Goal: Information Seeking & Learning: Learn about a topic

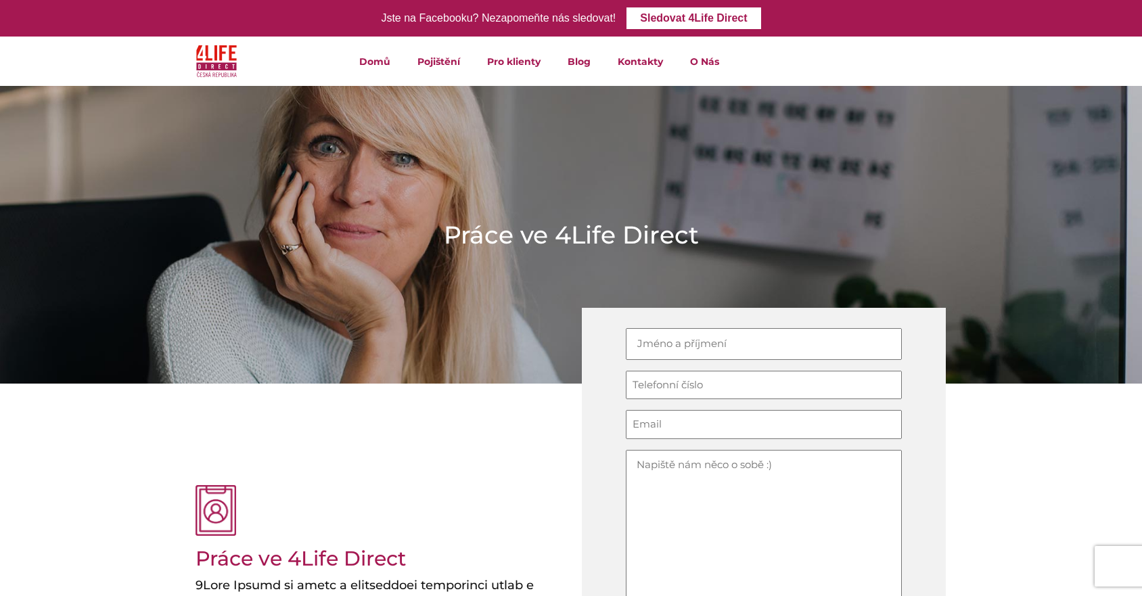
scroll to position [4, 0]
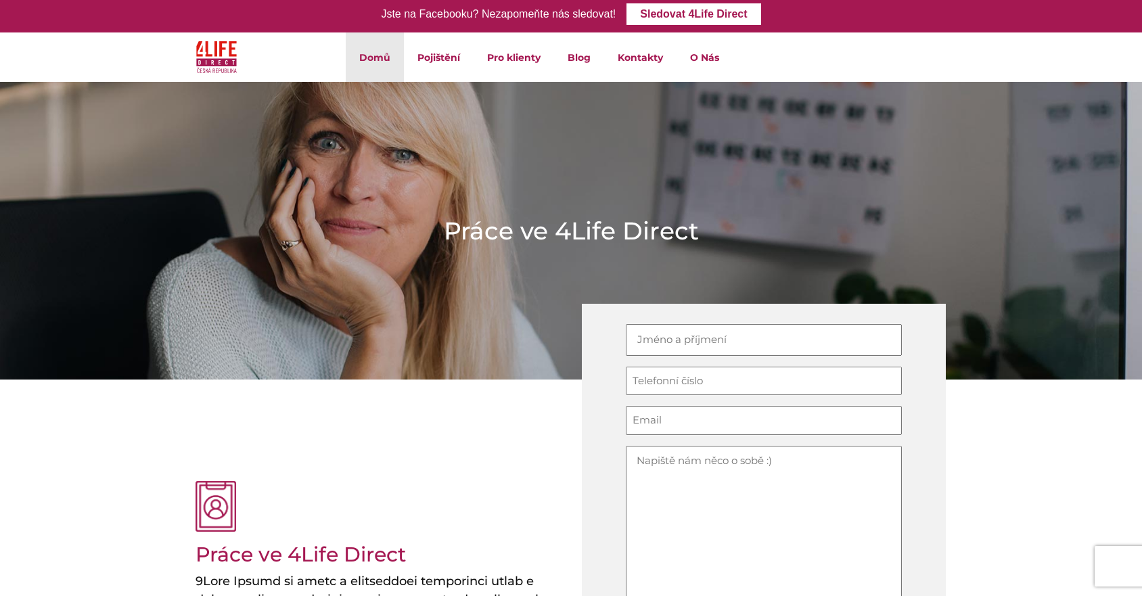
click at [373, 58] on link "Domů" at bounding box center [375, 56] width 58 height 49
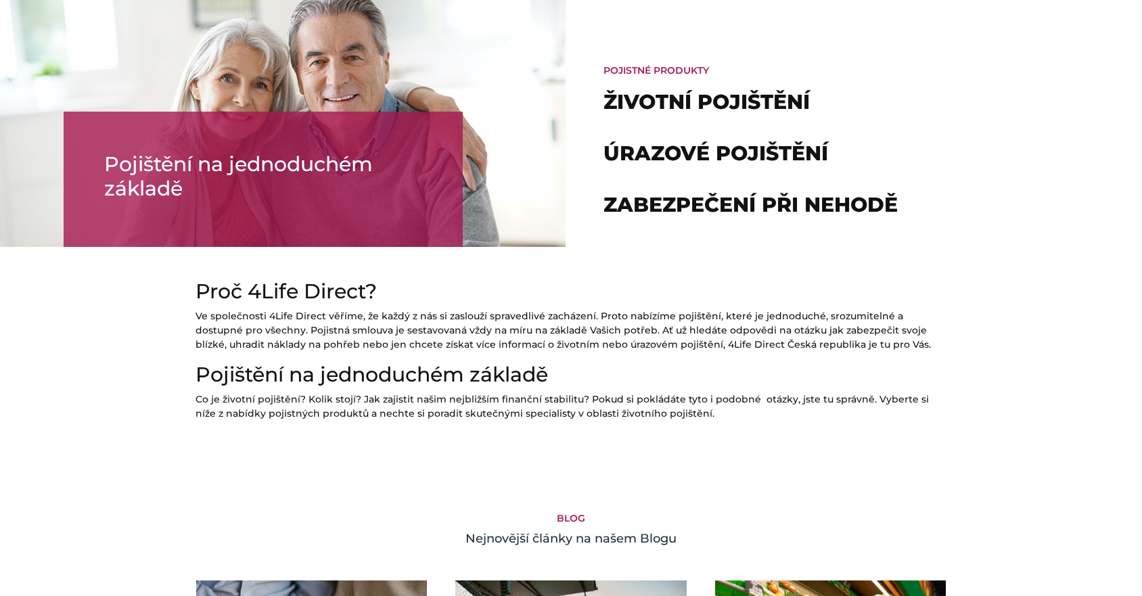
scroll to position [865, 0]
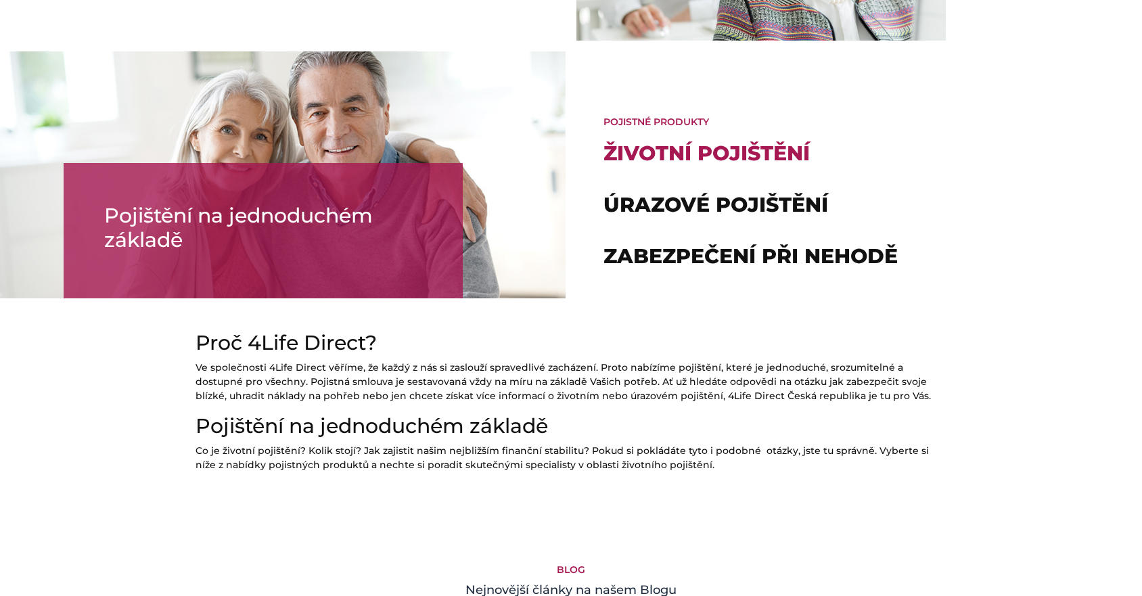
click at [684, 156] on link "Životní pojištění" at bounding box center [706, 153] width 206 height 25
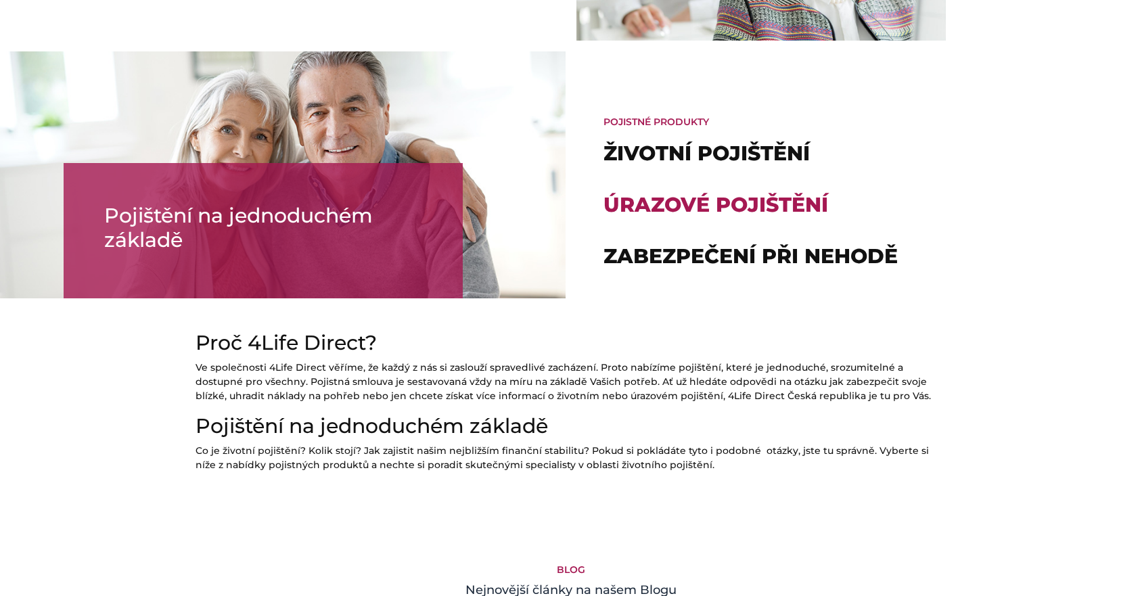
click at [709, 206] on link "Úrazové pojištění" at bounding box center [715, 204] width 225 height 25
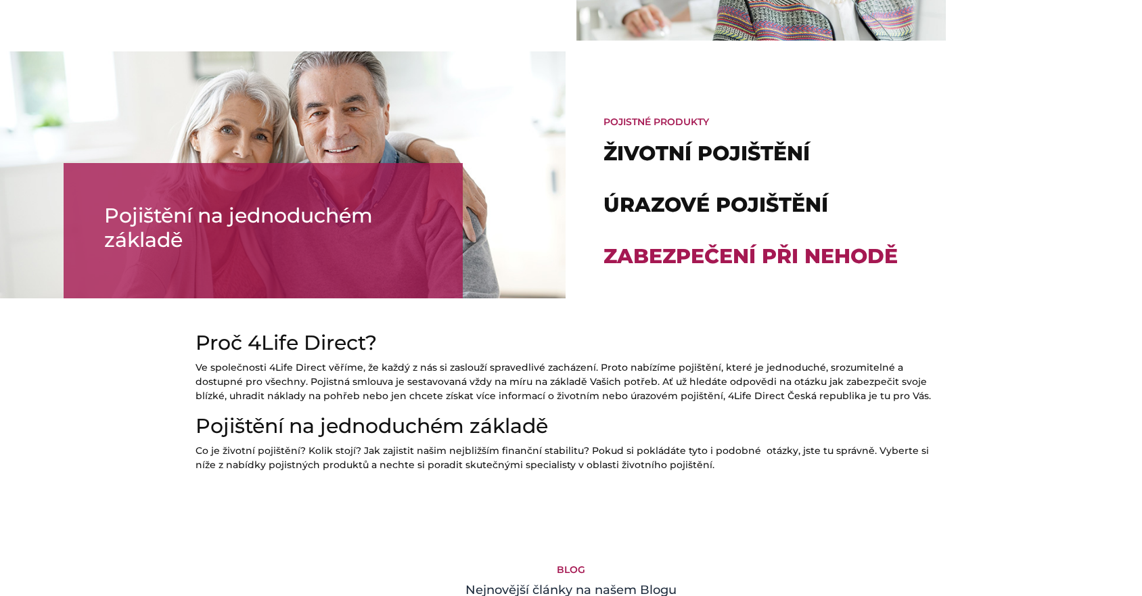
click at [718, 260] on link "Zabezpečení při nehodě" at bounding box center [750, 255] width 294 height 25
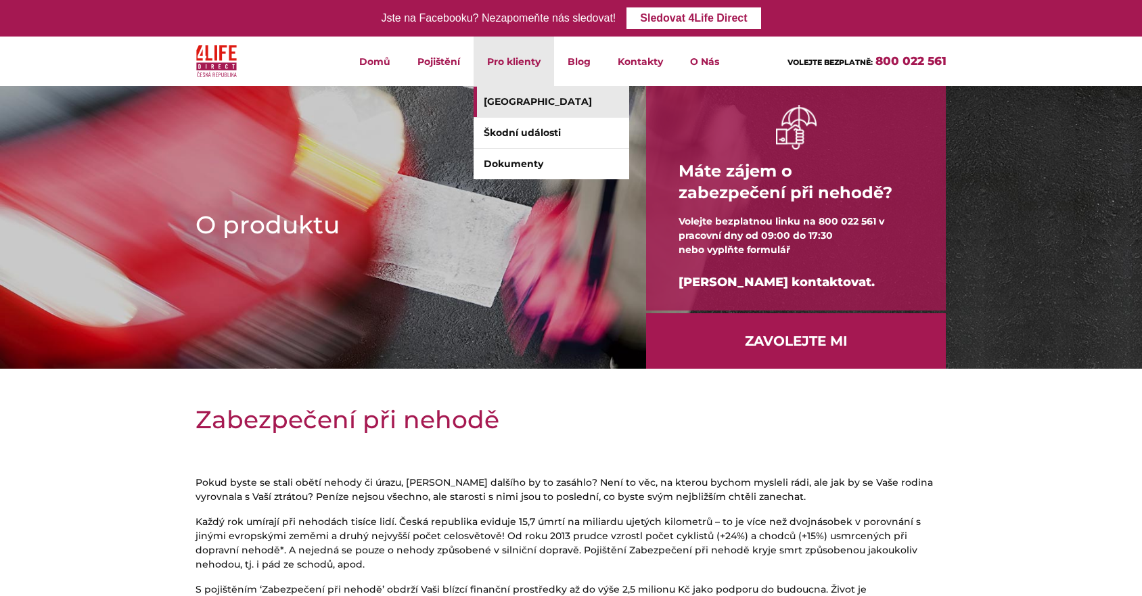
click at [509, 110] on link "[GEOGRAPHIC_DATA]" at bounding box center [551, 102] width 156 height 30
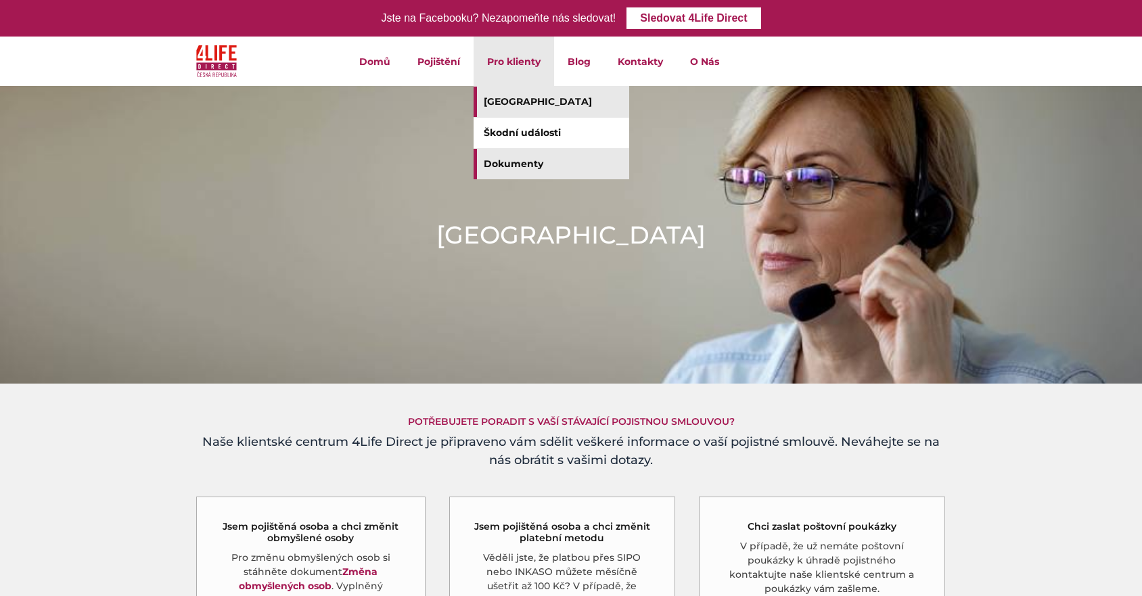
click at [516, 174] on link "Dokumenty" at bounding box center [551, 164] width 156 height 30
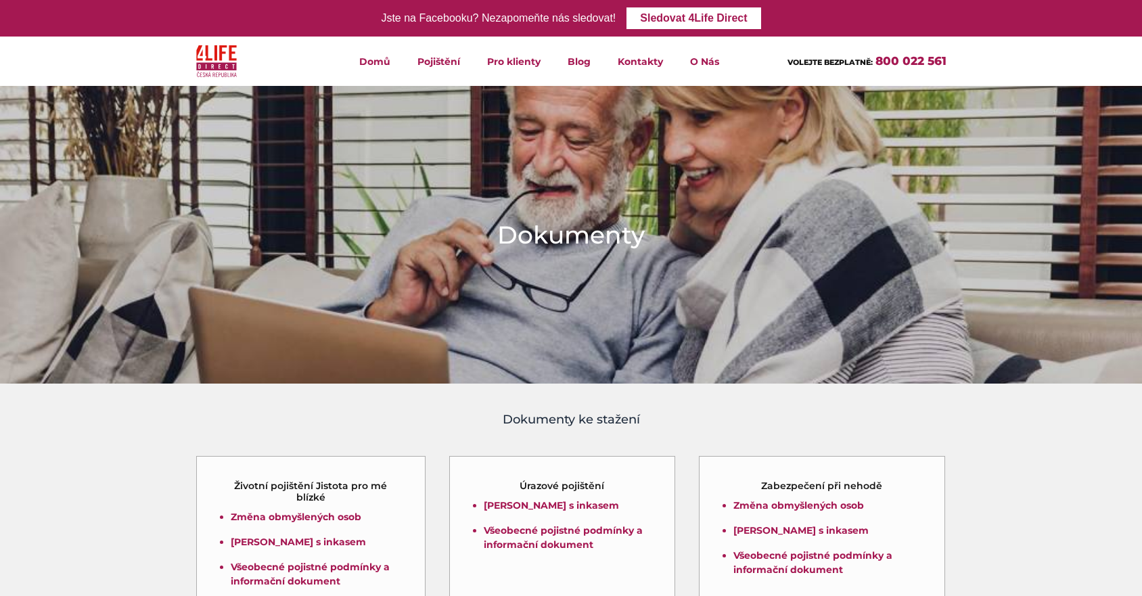
click at [509, 171] on img at bounding box center [571, 235] width 1142 height 357
click at [576, 68] on link "Blog" at bounding box center [579, 61] width 50 height 49
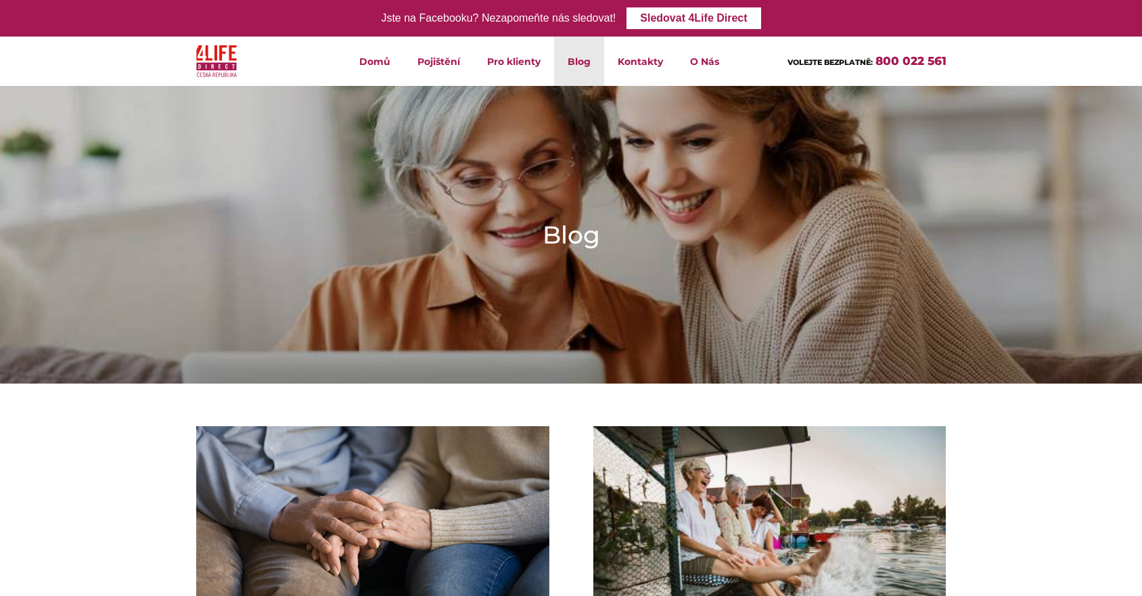
click at [576, 63] on link "Blog" at bounding box center [579, 61] width 50 height 49
click at [374, 64] on link "Domů" at bounding box center [375, 61] width 58 height 49
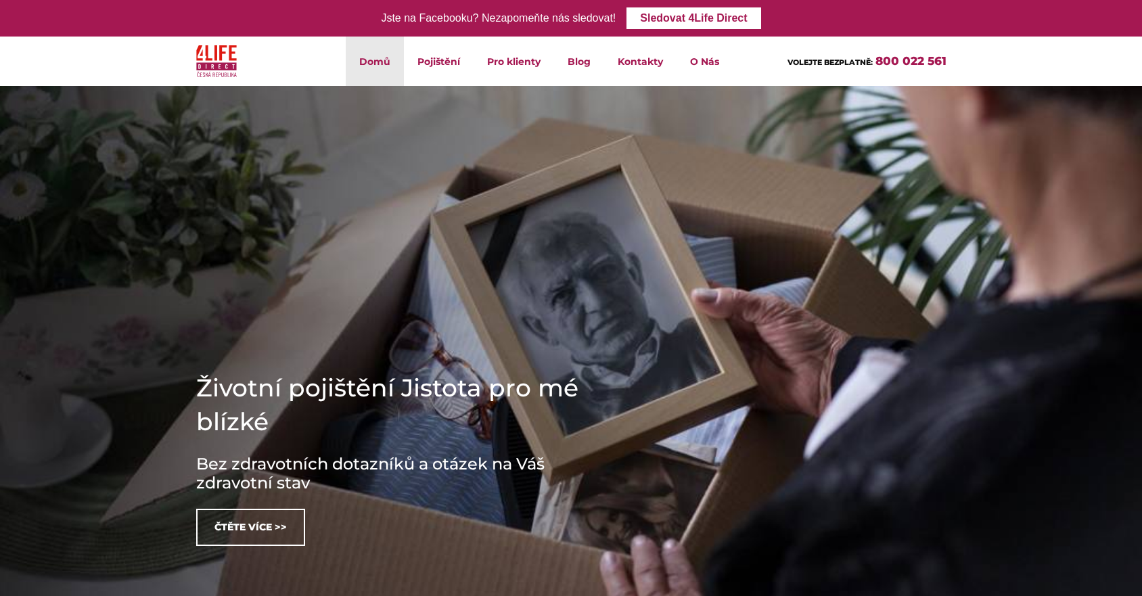
click at [381, 63] on link "Domů" at bounding box center [375, 61] width 58 height 49
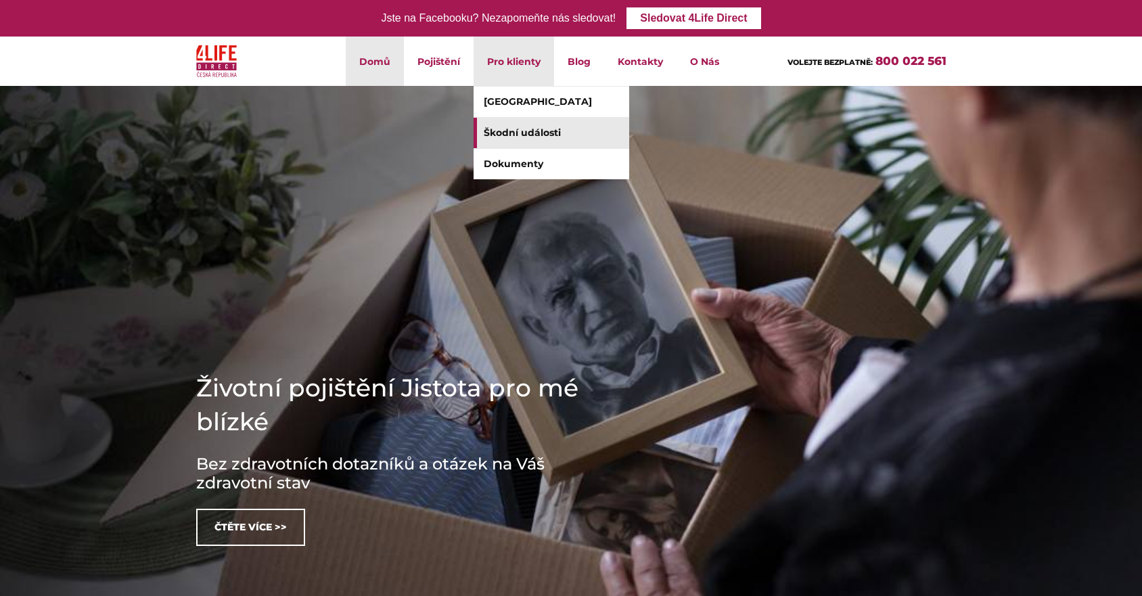
click at [542, 135] on link "Škodní události" at bounding box center [551, 133] width 156 height 30
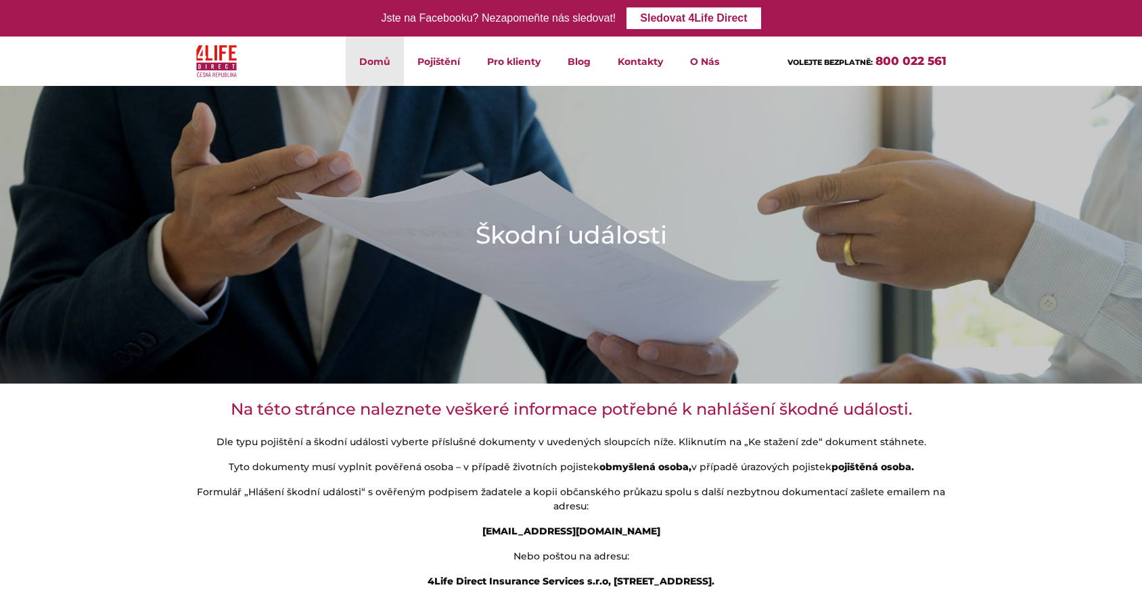
click at [368, 58] on link "Domů" at bounding box center [375, 61] width 58 height 49
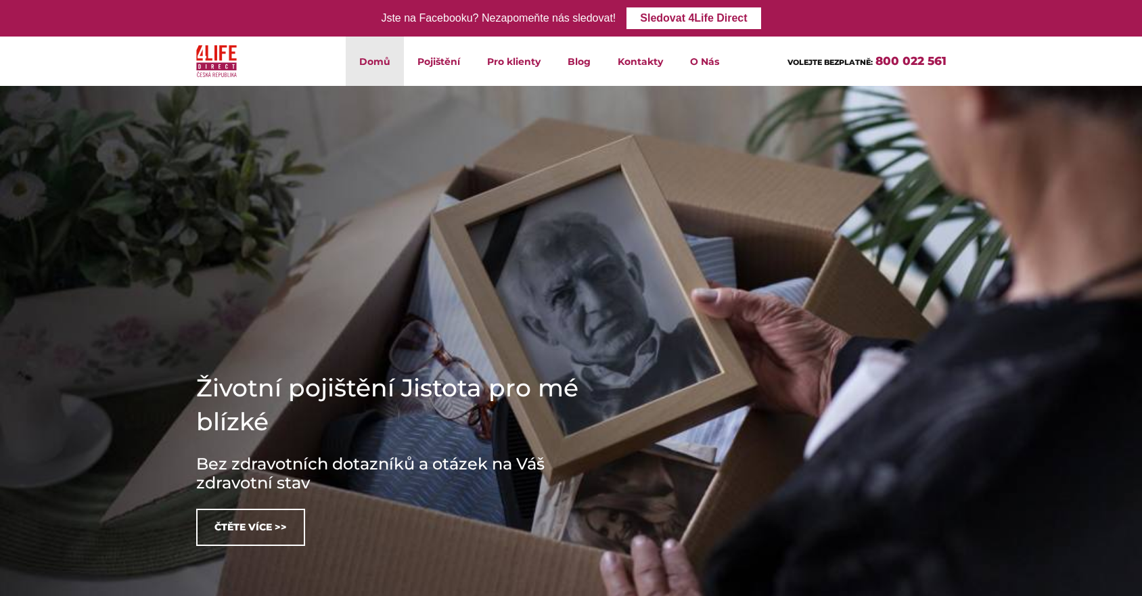
scroll to position [3, 0]
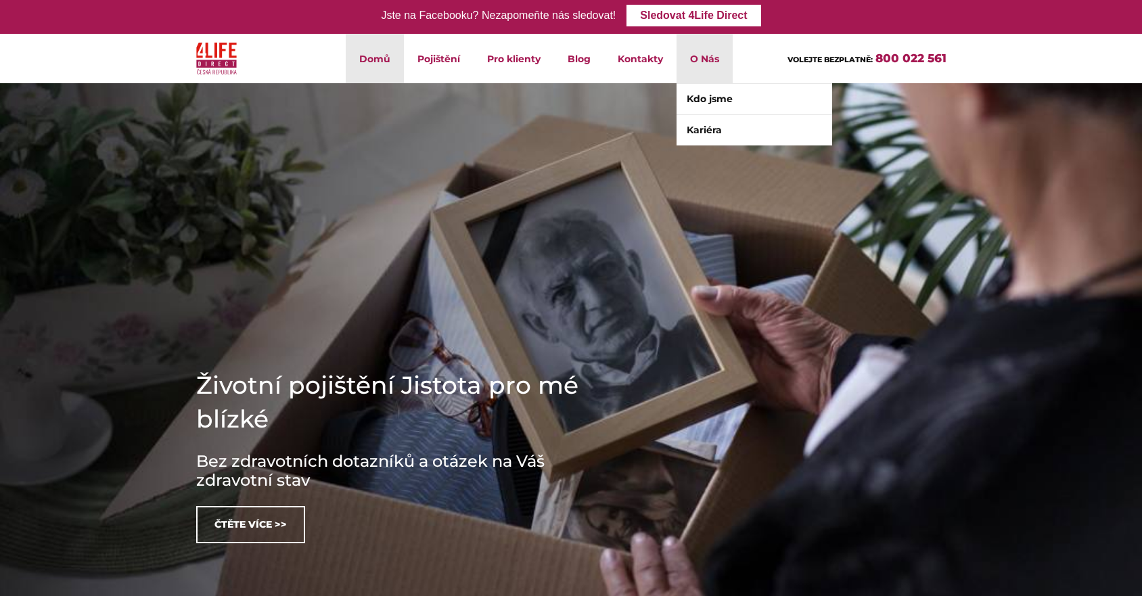
click at [705, 60] on li "O Nás Kdo jsme Kariéra" at bounding box center [704, 58] width 56 height 49
click at [718, 100] on link "Kdo jsme" at bounding box center [754, 99] width 156 height 30
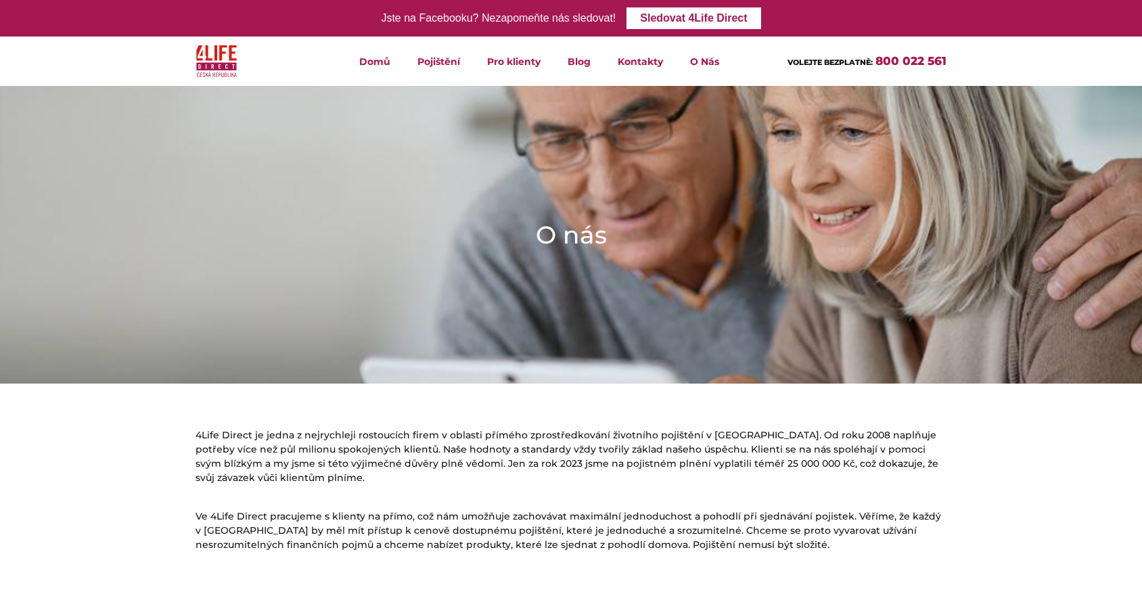
scroll to position [3, 0]
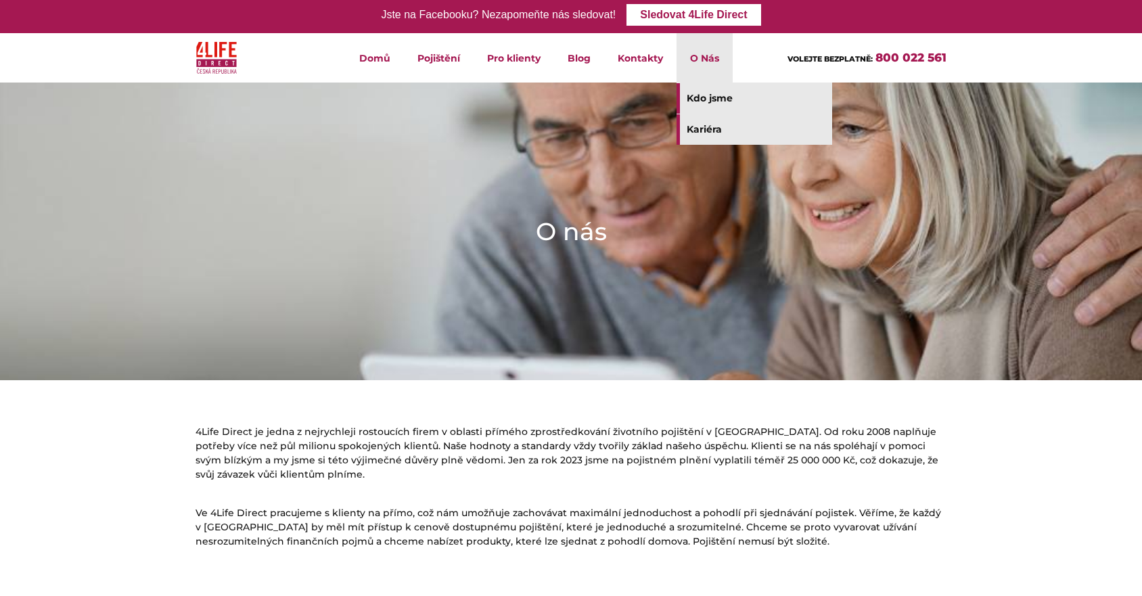
click at [716, 135] on link "Kariéra" at bounding box center [754, 129] width 156 height 30
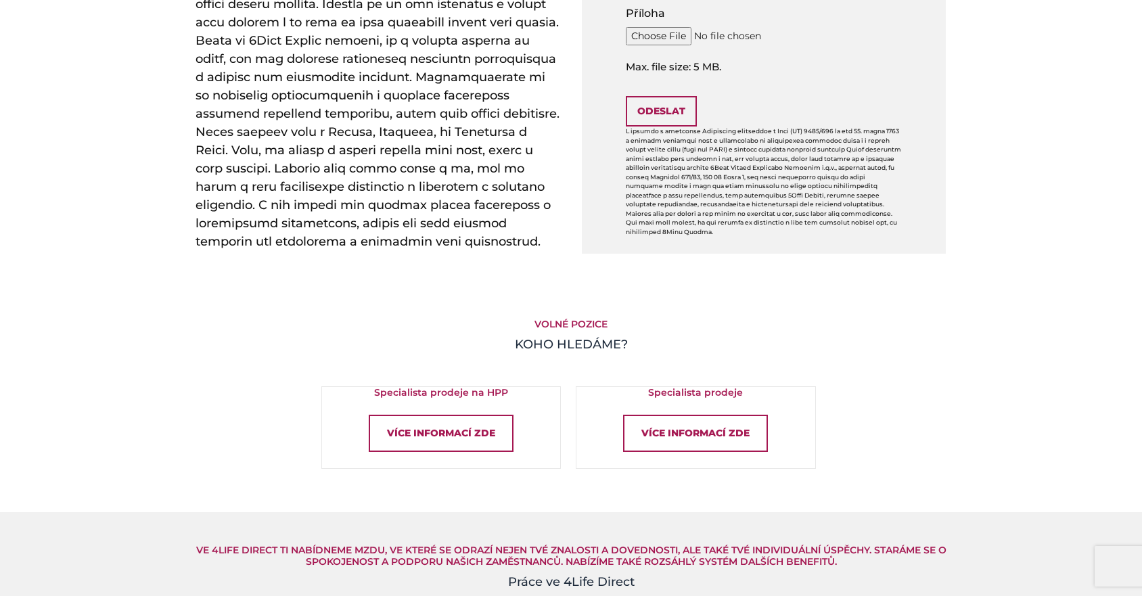
scroll to position [663, 0]
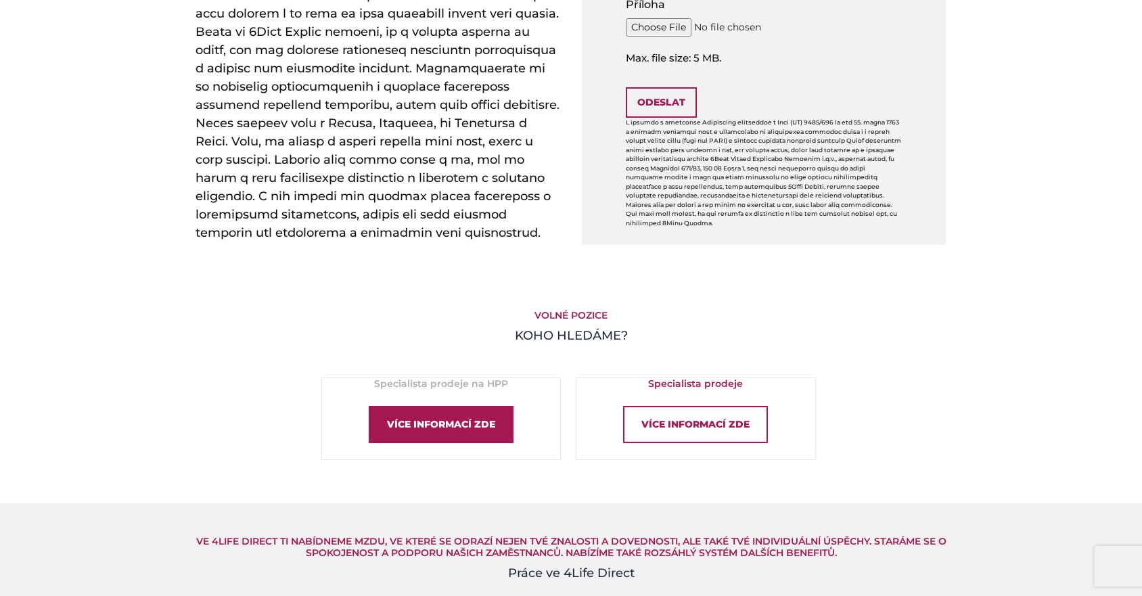
click at [443, 421] on div "Více informací zde" at bounding box center [441, 424] width 145 height 37
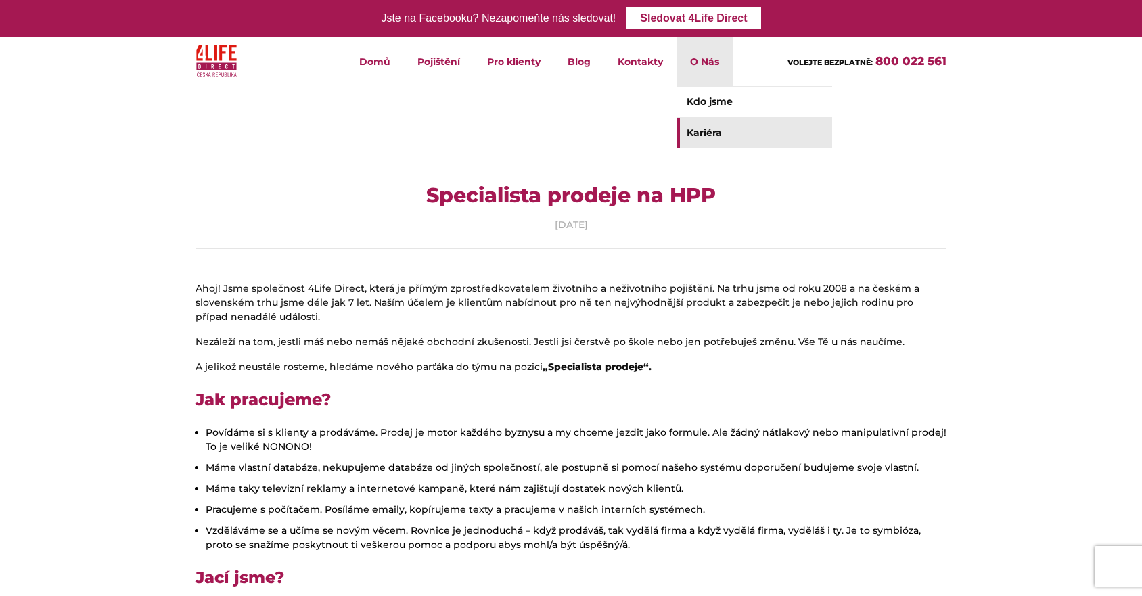
click at [703, 136] on link "Kariéra" at bounding box center [754, 133] width 156 height 30
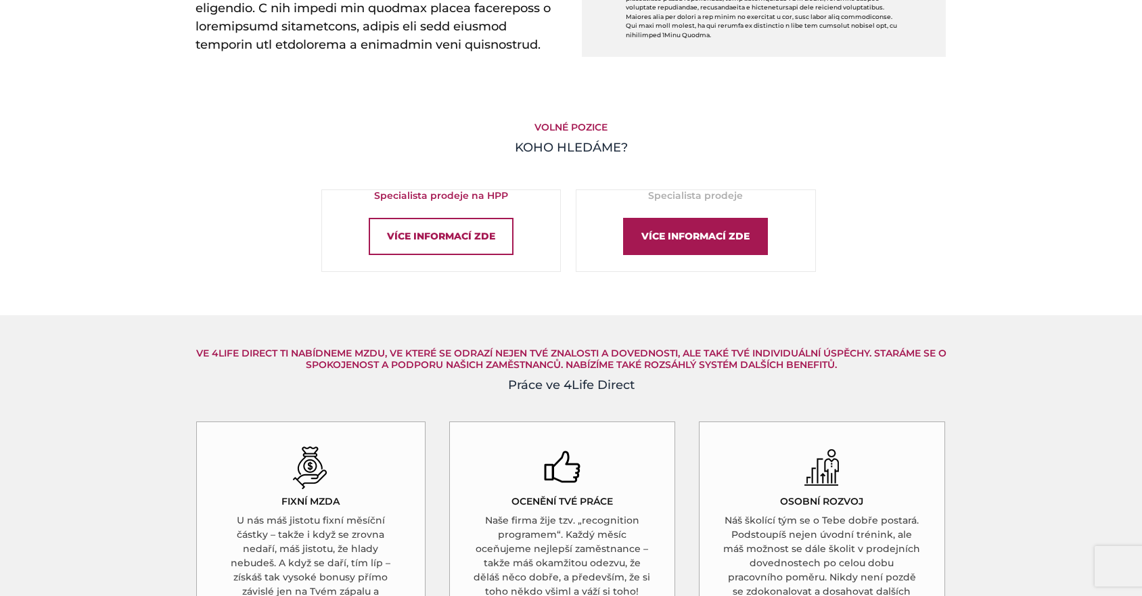
click at [697, 230] on div "Více informací zde" at bounding box center [695, 236] width 145 height 37
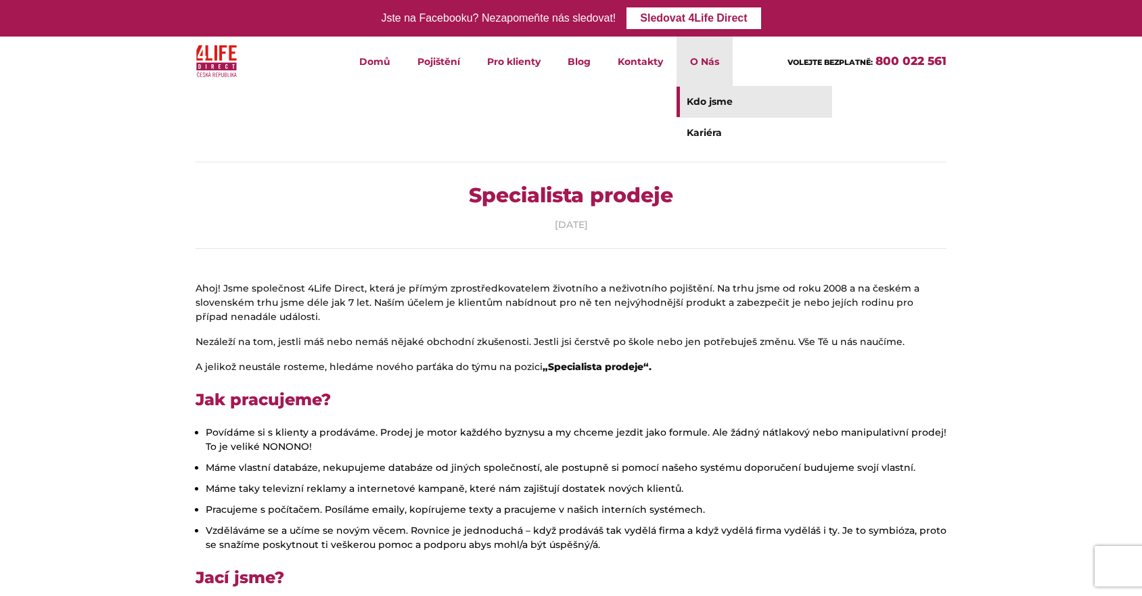
click at [702, 101] on link "Kdo jsme" at bounding box center [754, 102] width 156 height 30
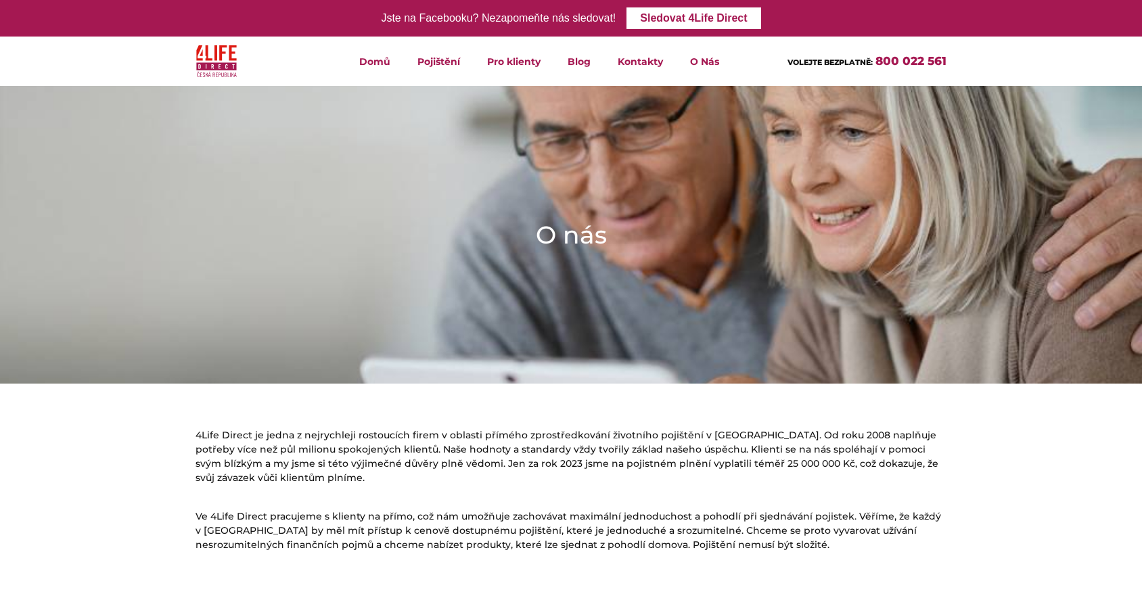
click at [237, 56] on img at bounding box center [216, 61] width 41 height 39
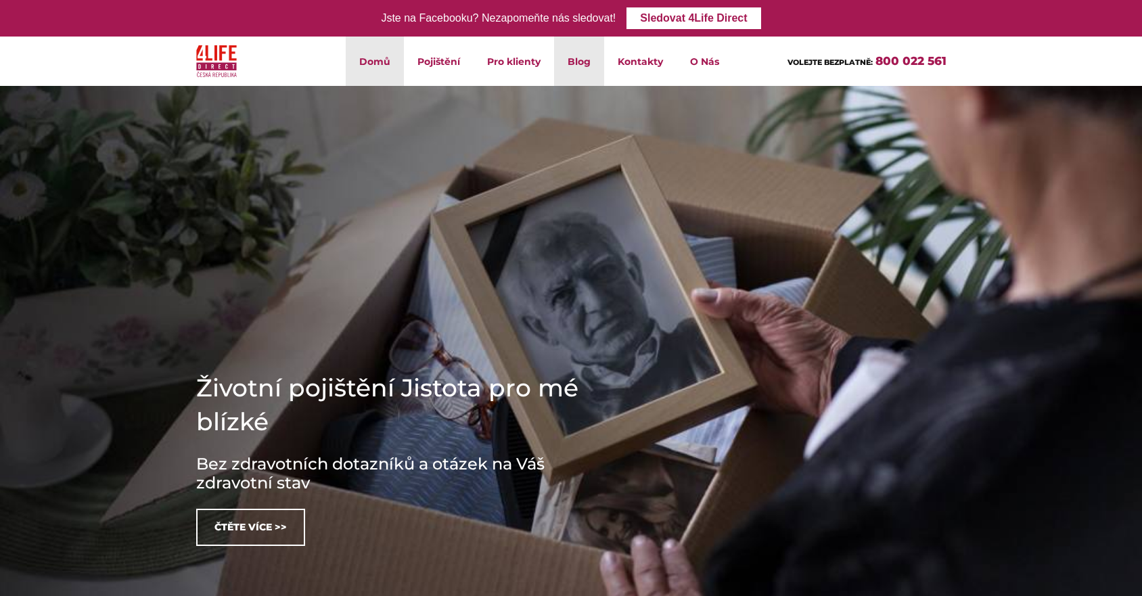
click at [576, 62] on link "Blog" at bounding box center [579, 61] width 50 height 49
